Goal: Transaction & Acquisition: Purchase product/service

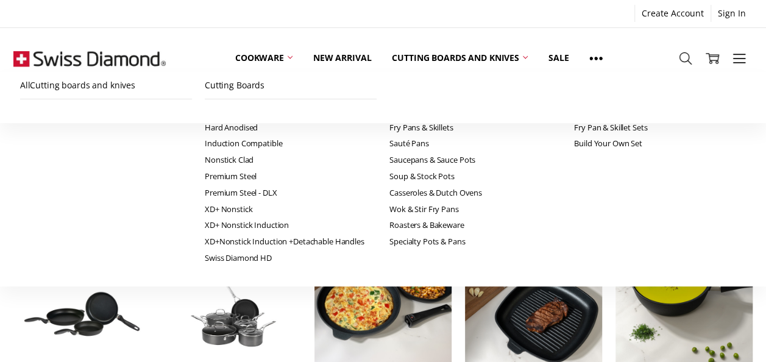
scroll to position [366, 0]
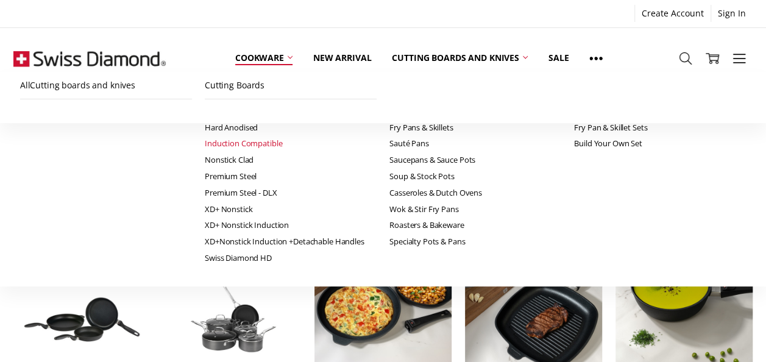
click at [205, 143] on link "Induction Compatible" at bounding box center [291, 143] width 172 height 16
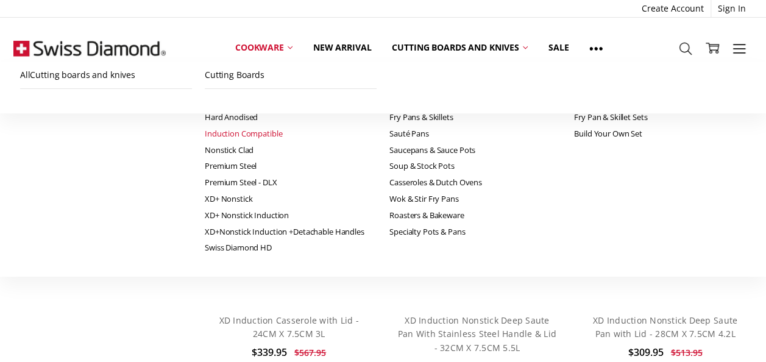
scroll to position [1280, 0]
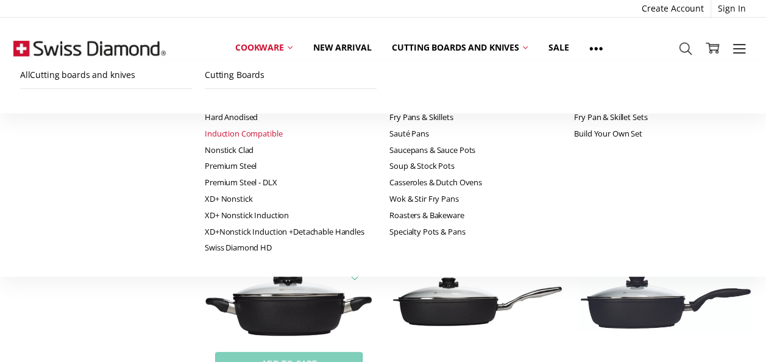
click at [283, 278] on img at bounding box center [289, 302] width 174 height 74
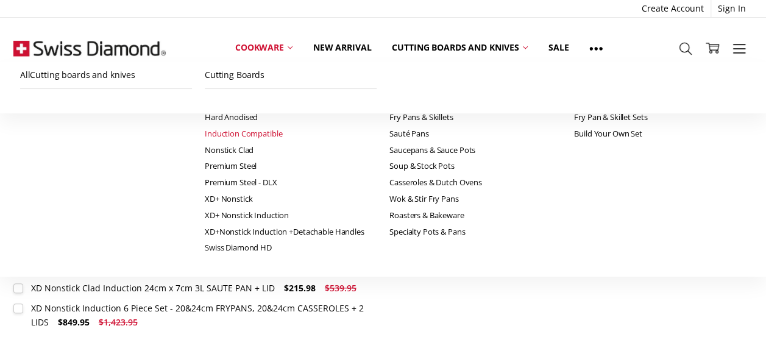
scroll to position [555, 0]
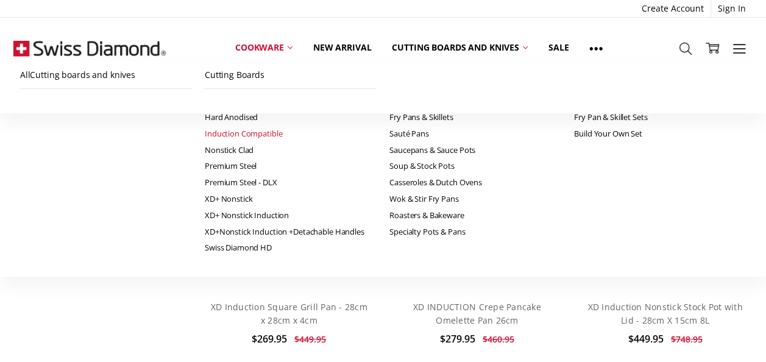
scroll to position [2139, 0]
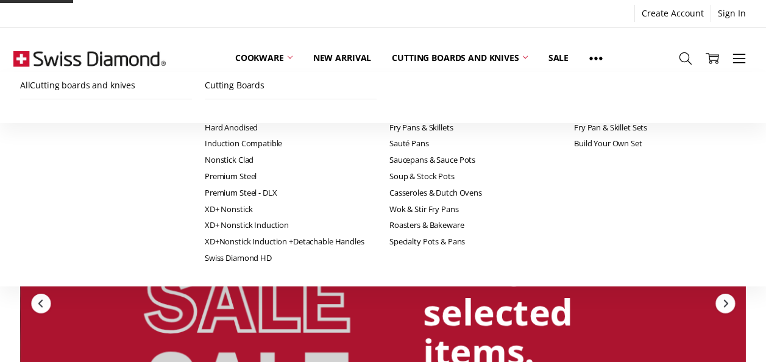
scroll to position [366, 0]
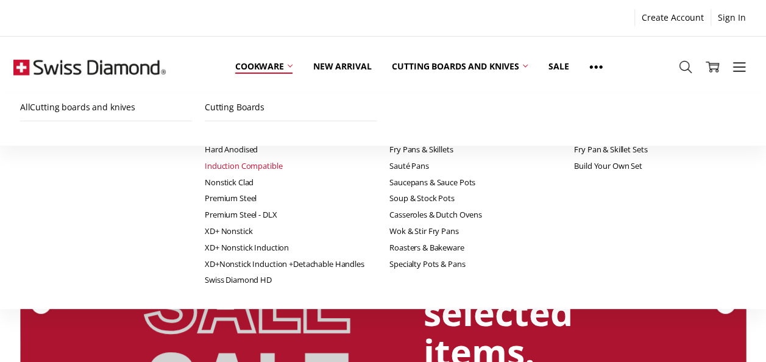
click at [205, 163] on link "Induction Compatible" at bounding box center [291, 166] width 172 height 16
